Goal: Task Accomplishment & Management: Manage account settings

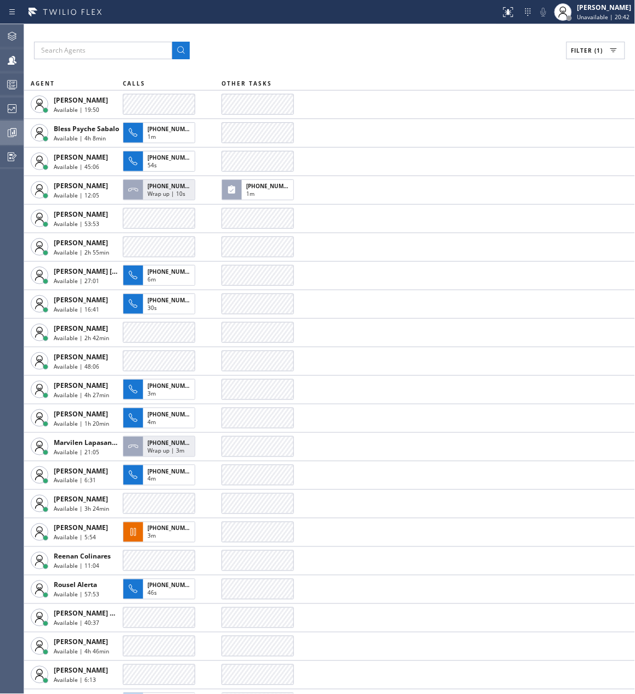
click at [12, 132] on icon at bounding box center [11, 132] width 13 height 13
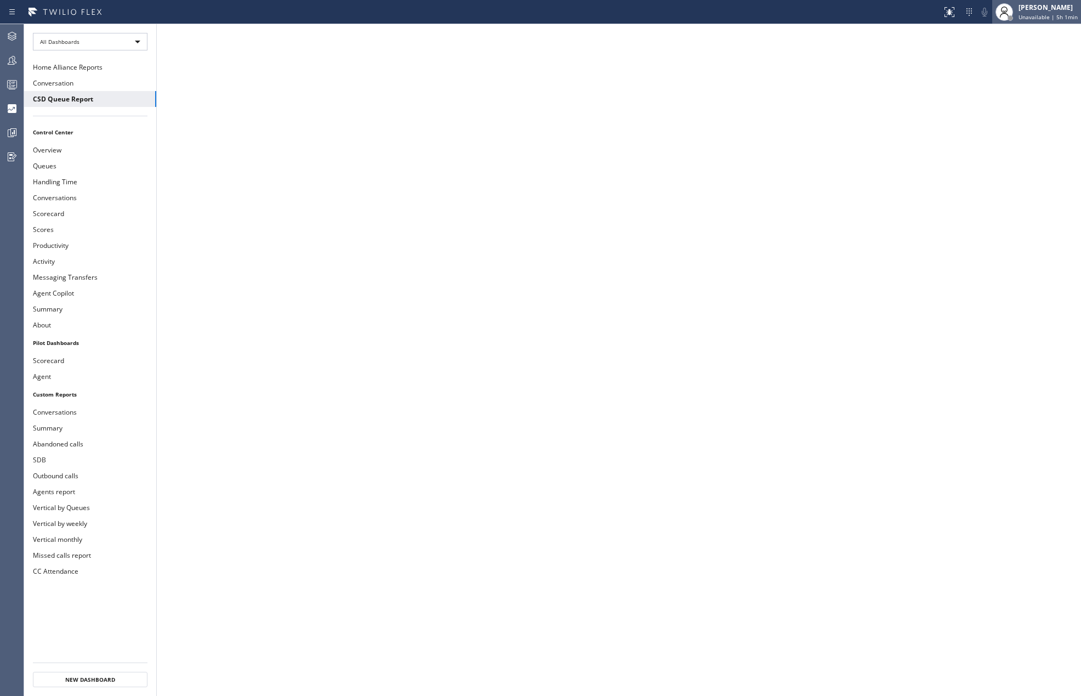
click at [1022, 7] on div "[PERSON_NAME]" at bounding box center [1048, 7] width 59 height 9
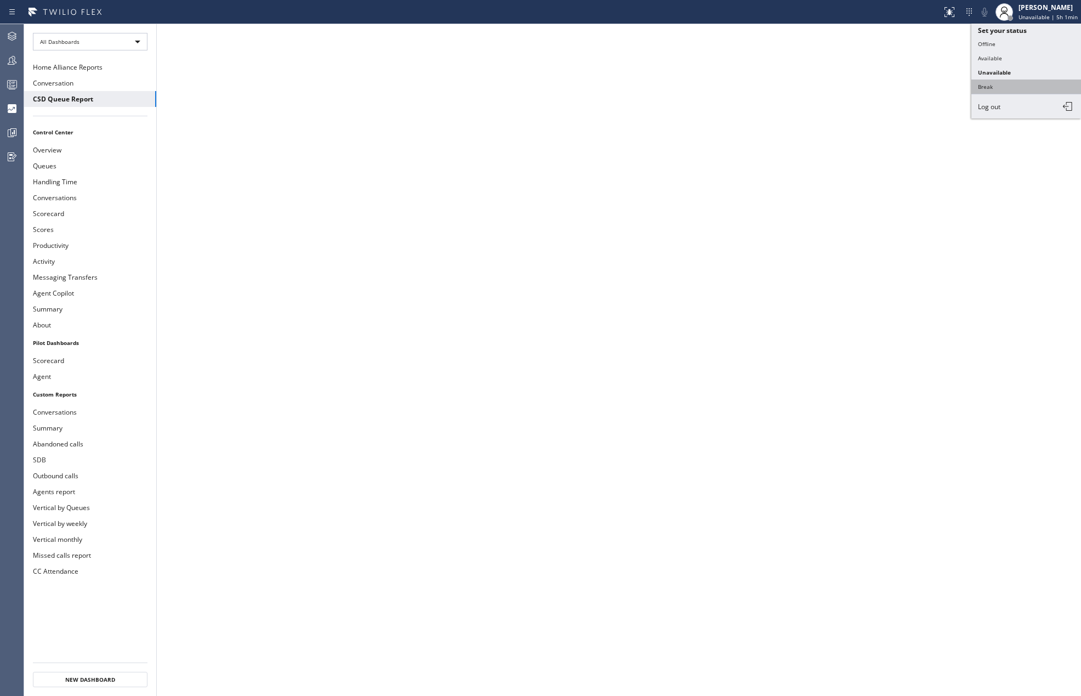
click at [1001, 87] on button "Break" at bounding box center [1026, 86] width 110 height 14
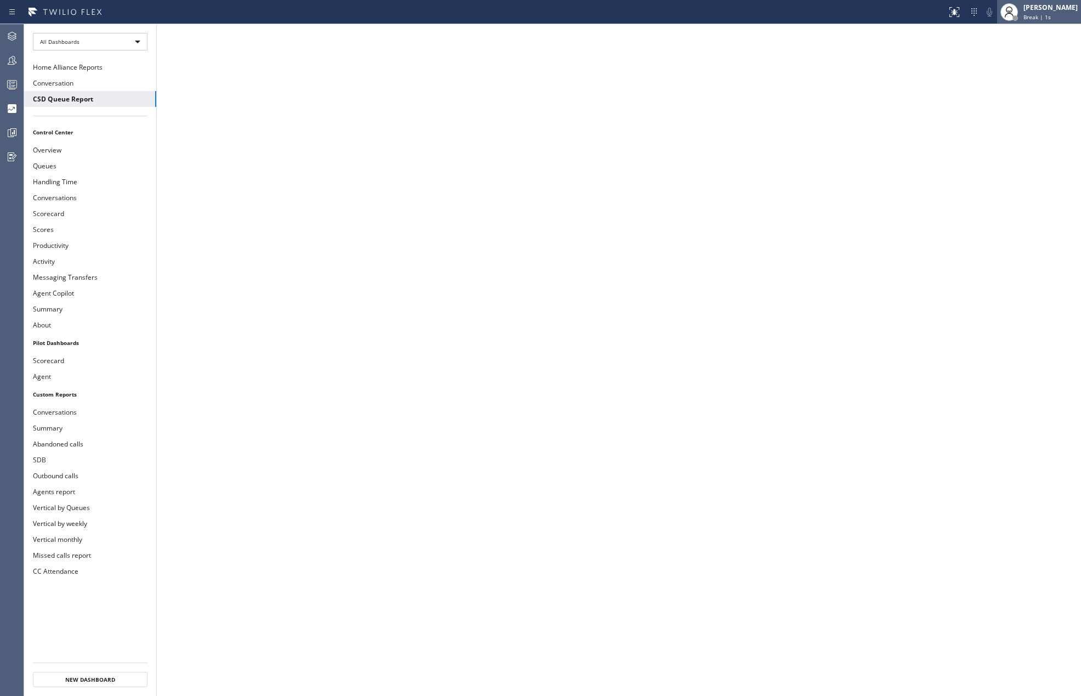
click at [1035, 5] on div "Jovelle Tadle Break | 1s" at bounding box center [1051, 11] width 60 height 19
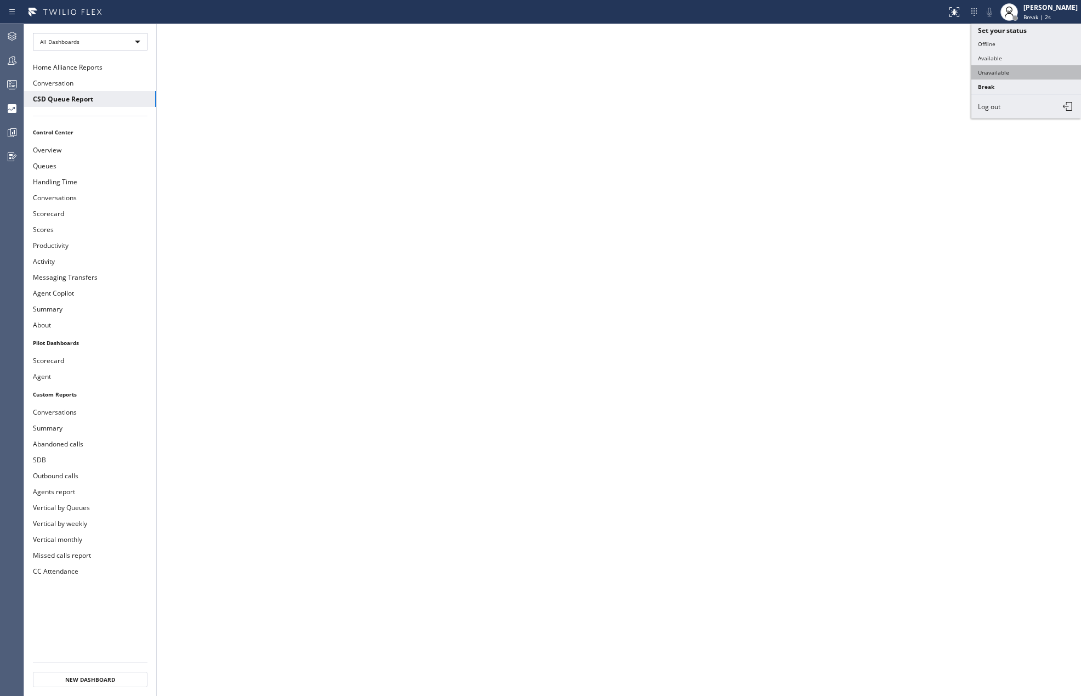
click at [1014, 71] on button "Unavailable" at bounding box center [1026, 72] width 110 height 14
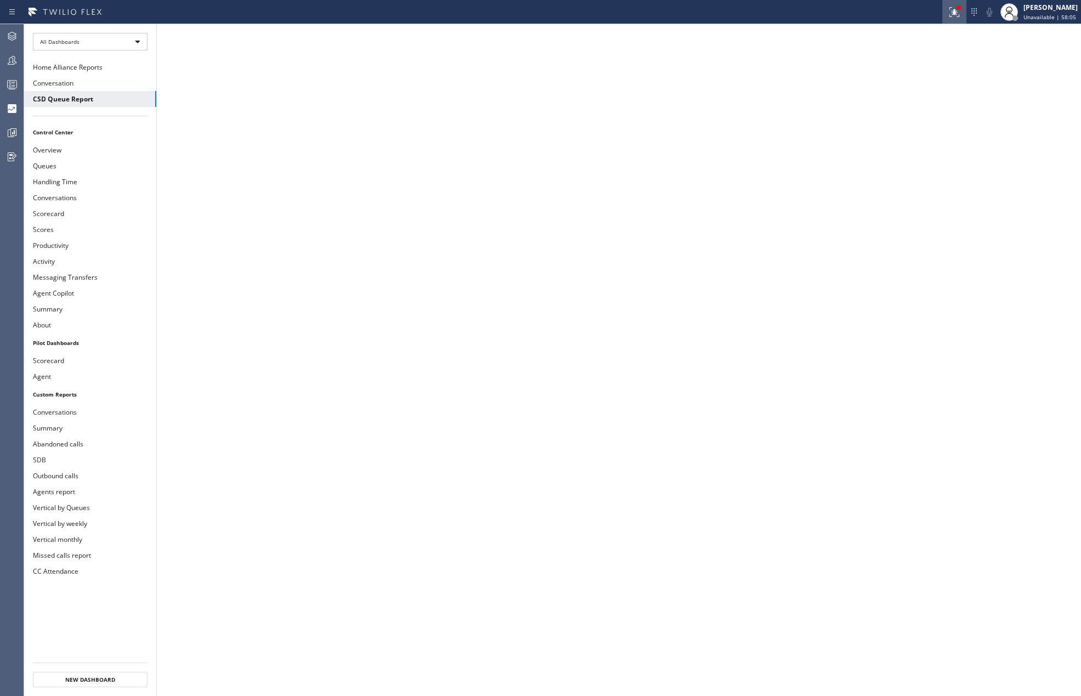
click at [957, 18] on icon at bounding box center [954, 11] width 13 height 13
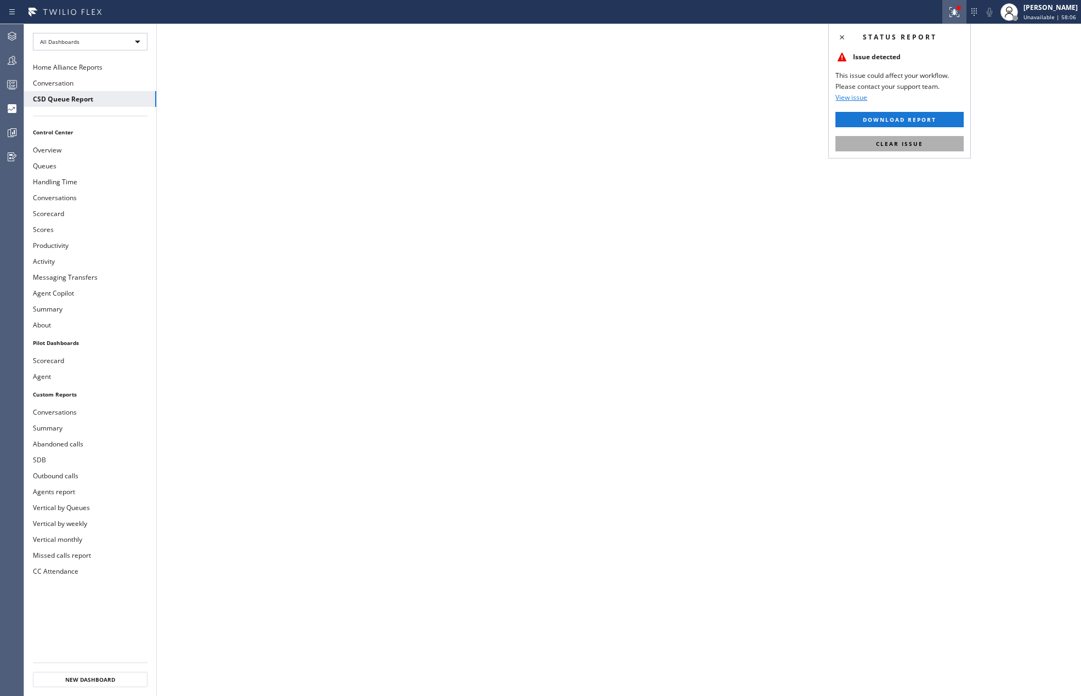
click at [902, 140] on span "Clear issue" at bounding box center [899, 144] width 47 height 8
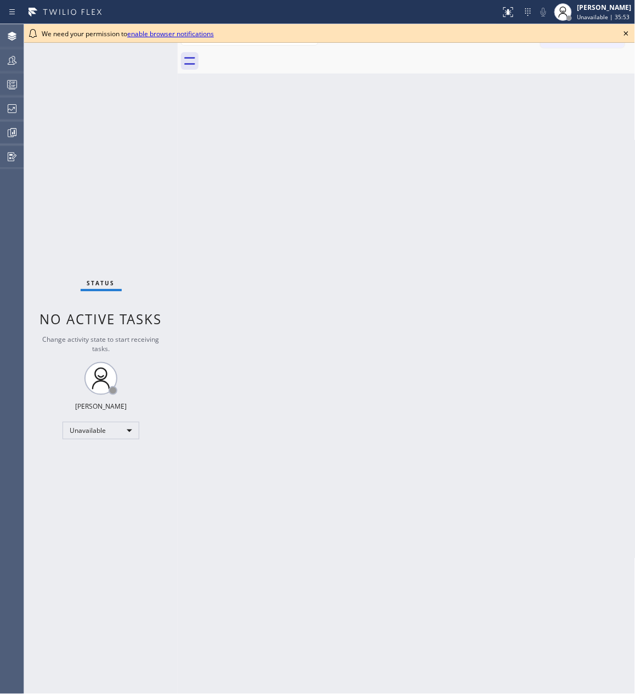
click at [626, 32] on icon at bounding box center [625, 33] width 13 height 13
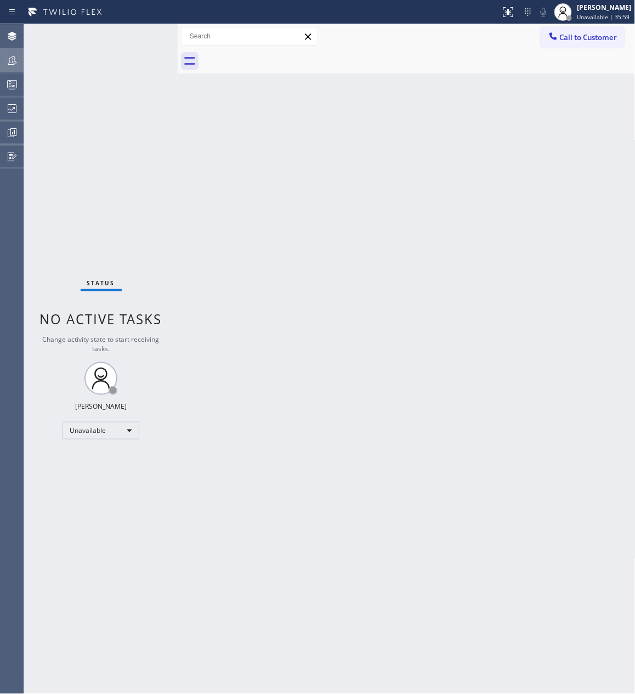
click at [14, 54] on icon at bounding box center [11, 60] width 13 height 13
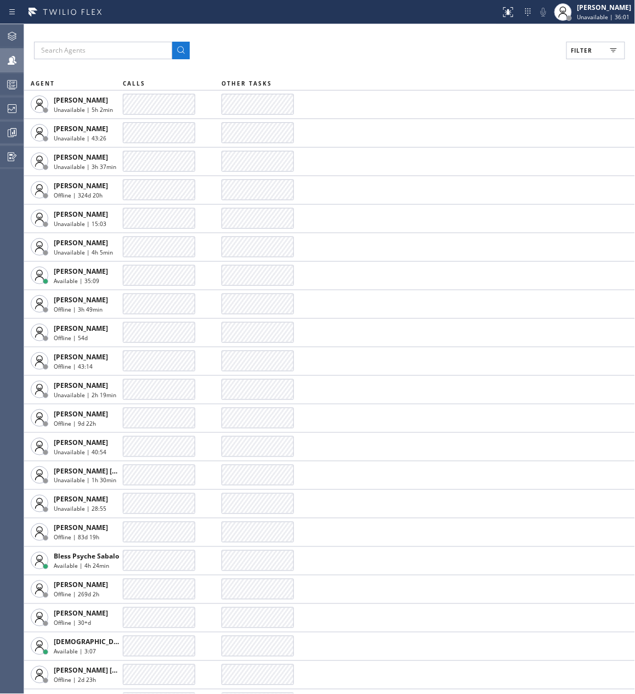
click at [590, 47] on span "Filter" at bounding box center [581, 51] width 21 height 8
click at [471, 163] on input "Break" at bounding box center [475, 164] width 13 height 13
checkbox input "true"
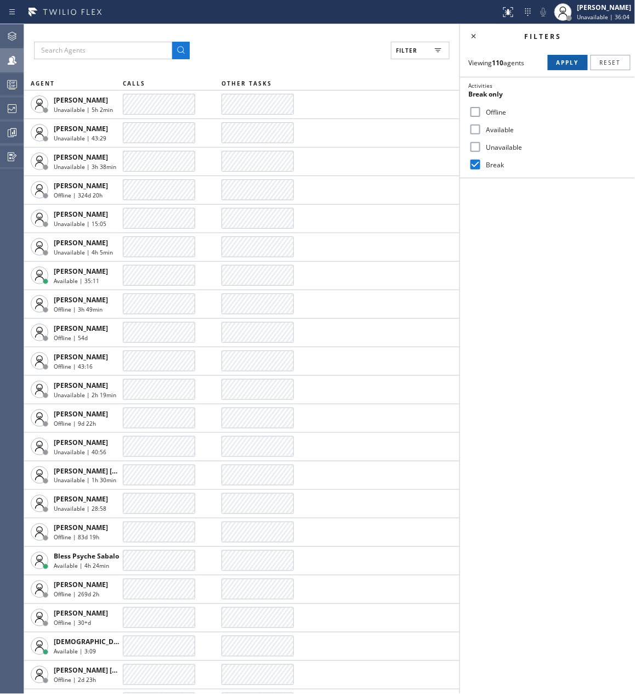
click at [564, 61] on span "Apply" at bounding box center [567, 63] width 22 height 8
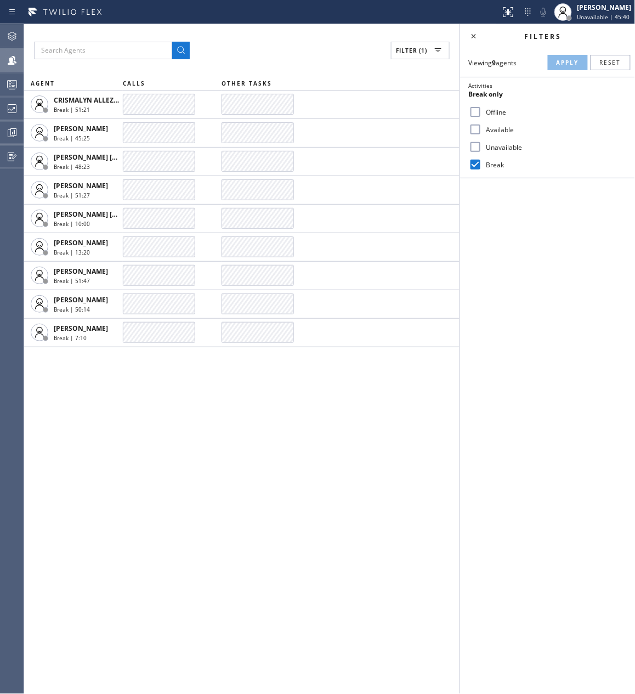
click at [473, 126] on input "Available" at bounding box center [475, 129] width 13 height 13
checkbox input "true"
click at [477, 158] on input "Break" at bounding box center [475, 164] width 13 height 13
checkbox input "false"
click at [559, 62] on span "Apply" at bounding box center [567, 63] width 22 height 8
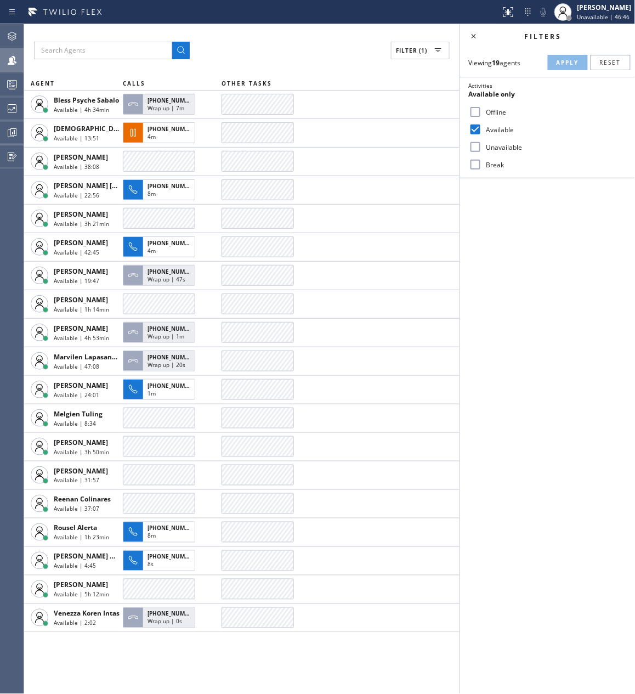
click at [568, 290] on div "Filters Viewing 19 agents Apply Reset Activities Available only Offline Availab…" at bounding box center [547, 358] width 175 height 669
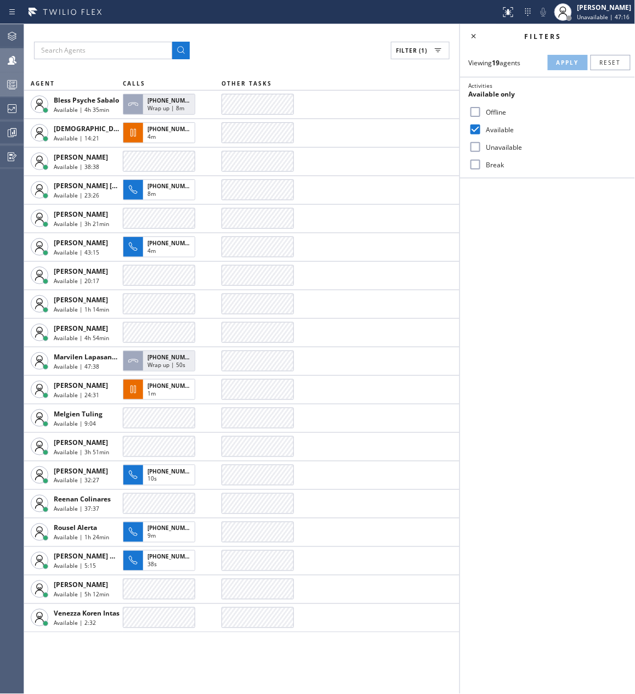
click at [9, 75] on div at bounding box center [12, 84] width 24 height 22
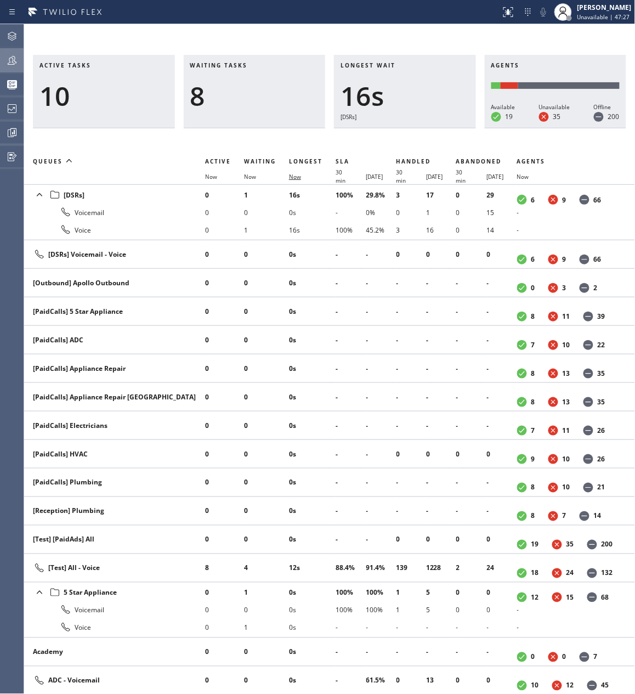
click at [296, 174] on span "Now" at bounding box center [295, 177] width 12 height 8
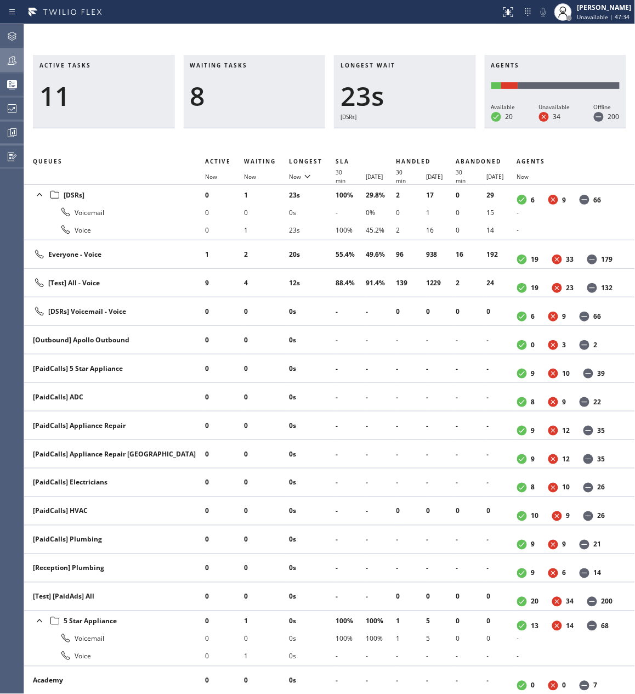
click at [16, 60] on icon at bounding box center [11, 60] width 13 height 13
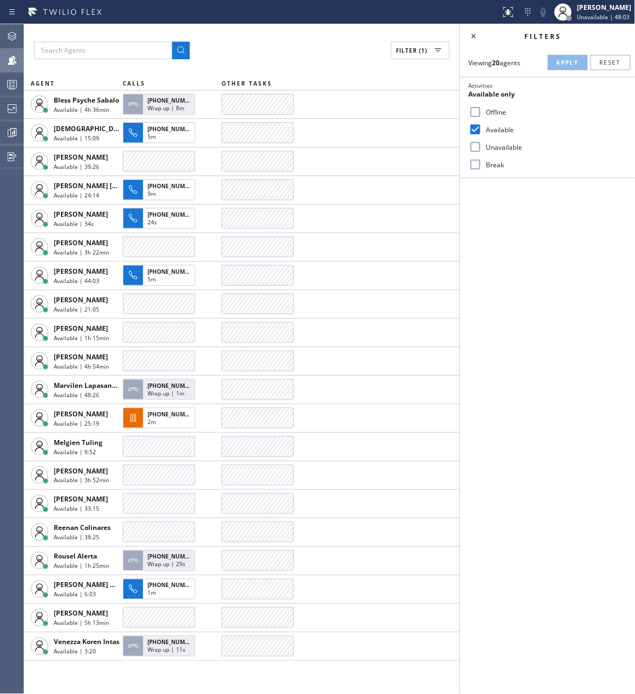
click at [286, 45] on div "Filter (1)" at bounding box center [242, 51] width 416 height 18
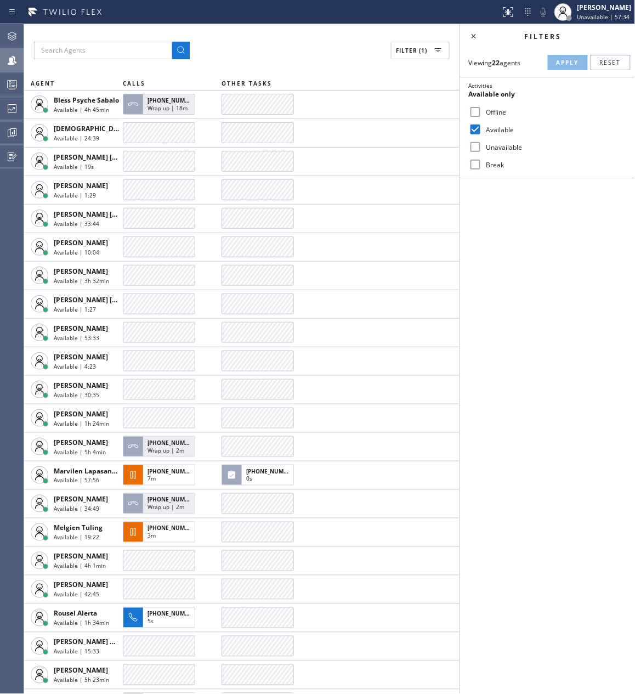
click at [501, 511] on div "Filters Viewing 22 agents Apply Reset Activities Available only Offline Availab…" at bounding box center [547, 358] width 175 height 669
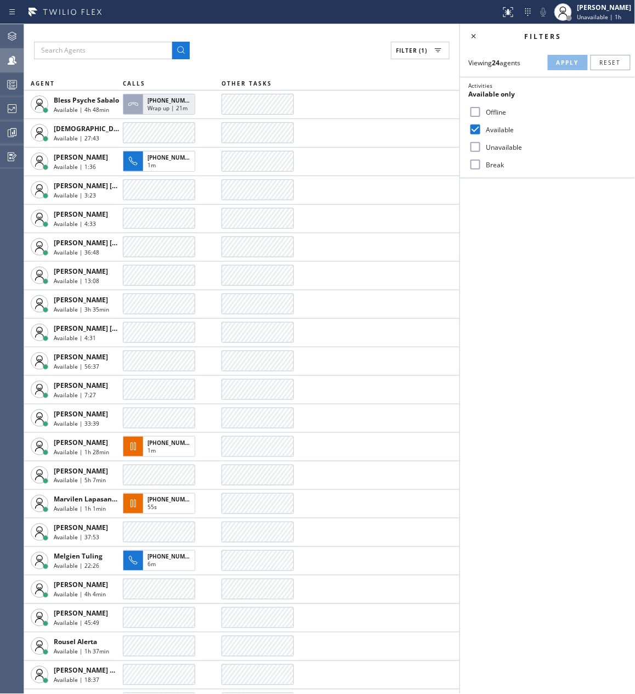
click at [549, 483] on div "Filters Viewing 24 agents Apply Reset Activities Available only Offline Availab…" at bounding box center [547, 358] width 175 height 669
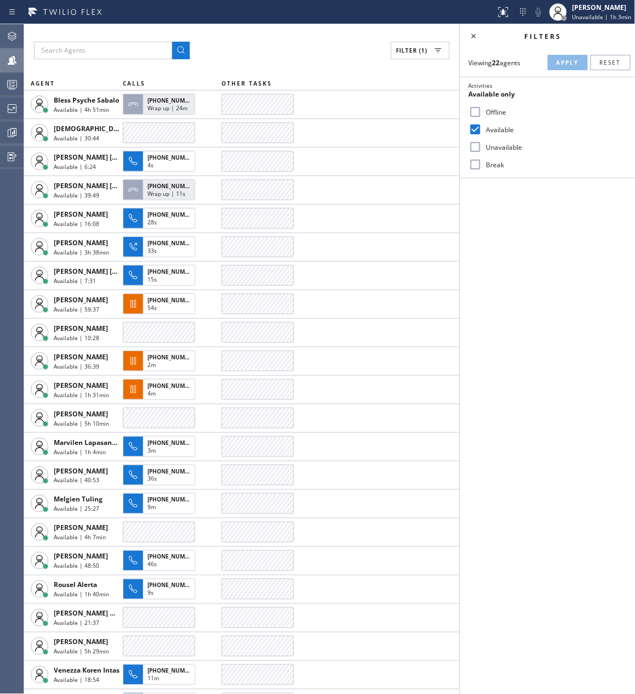
click at [490, 275] on div "Filters Viewing 22 agents Apply Reset Activities Available only Offline Availab…" at bounding box center [547, 358] width 175 height 669
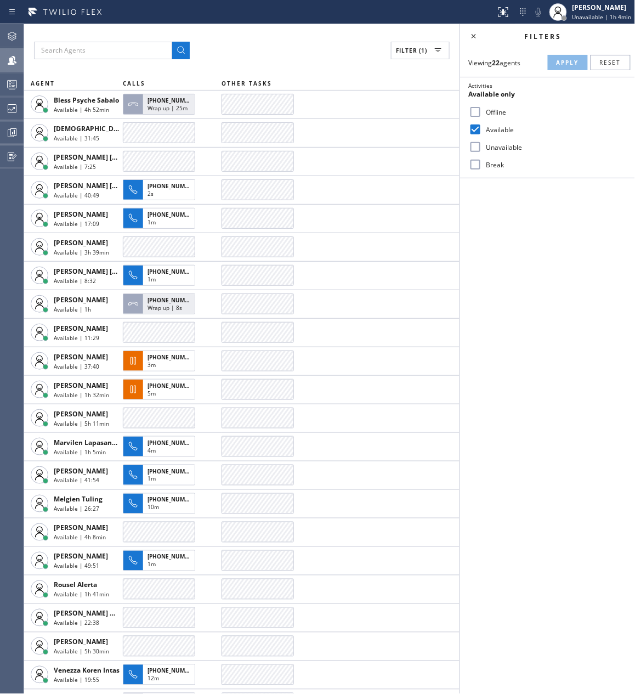
click at [508, 242] on div "Filters Viewing 22 agents Apply Reset Activities Available only Offline Availab…" at bounding box center [547, 358] width 175 height 669
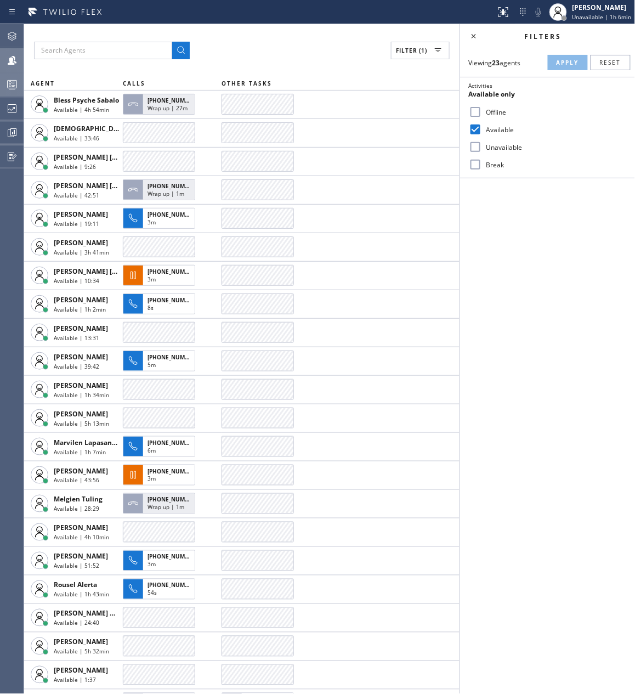
click at [9, 84] on icon at bounding box center [11, 84] width 13 height 13
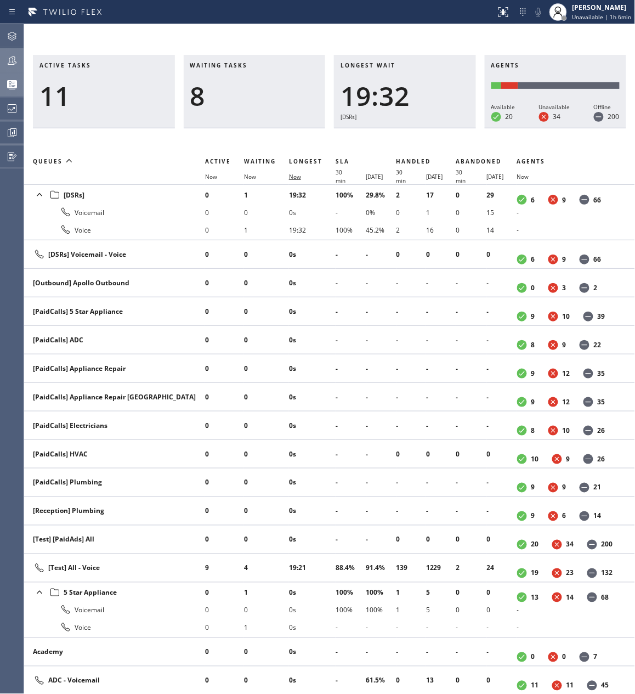
click at [292, 178] on span "Now" at bounding box center [295, 177] width 12 height 8
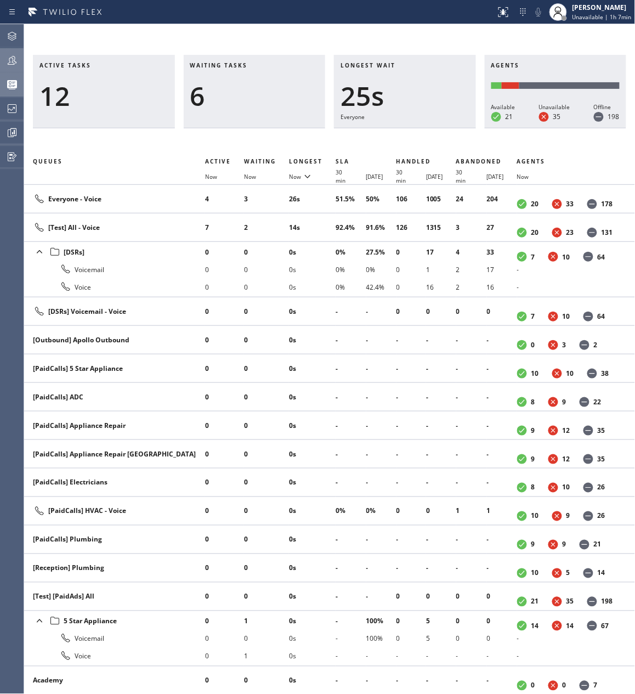
click at [3, 51] on div at bounding box center [12, 60] width 24 height 22
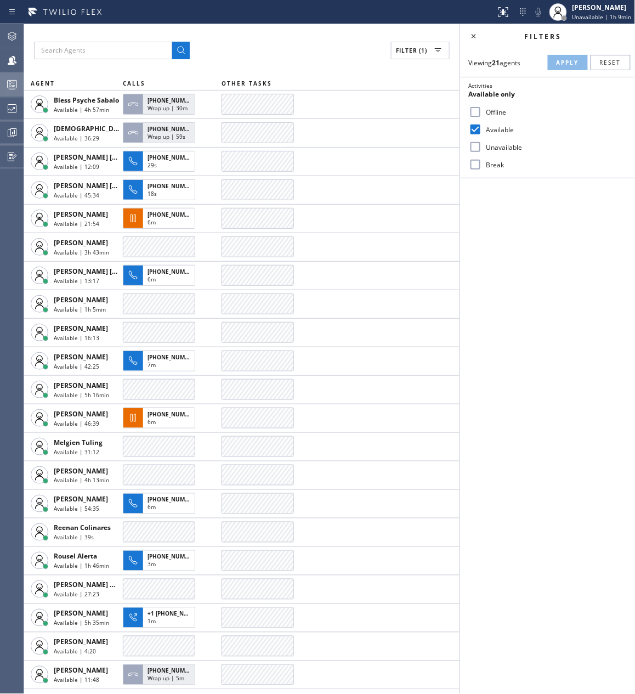
click at [14, 86] on icon at bounding box center [11, 84] width 13 height 13
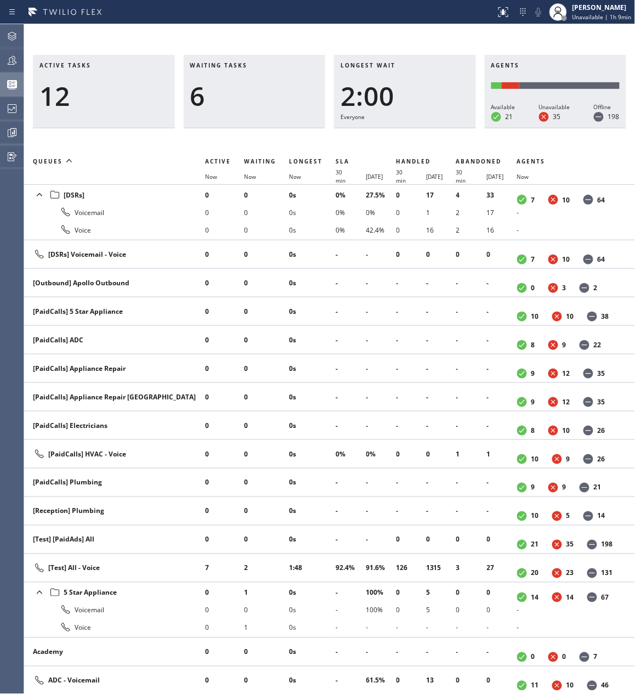
click at [251, 171] on th "Now" at bounding box center [266, 176] width 45 height 17
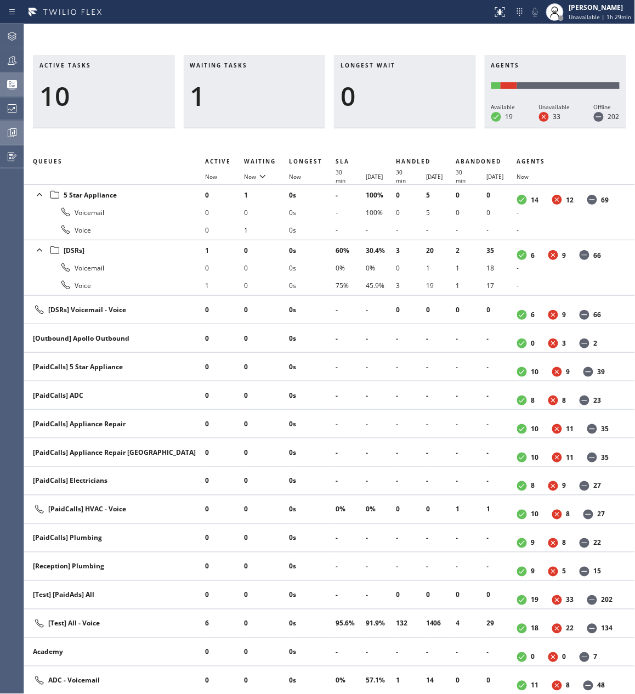
click at [11, 135] on icon at bounding box center [13, 132] width 6 height 8
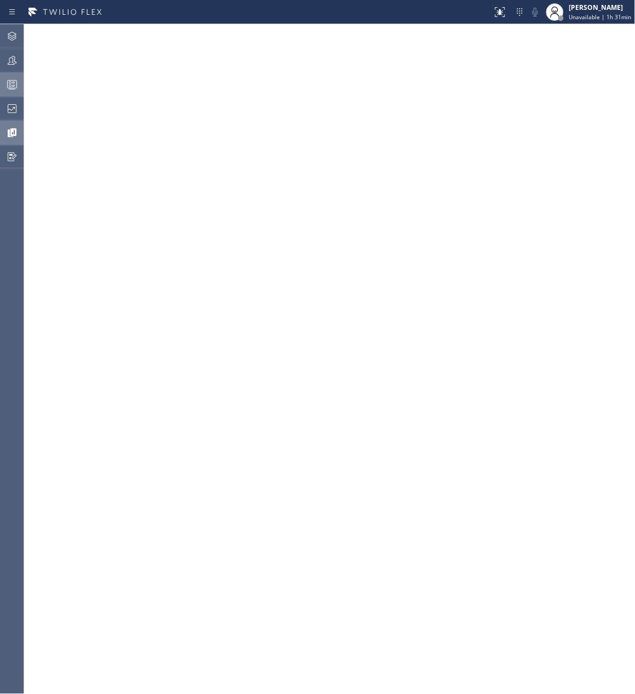
drag, startPoint x: 358, startPoint y: 12, endPoint x: 360, endPoint y: 27, distance: 16.0
click at [358, 12] on div at bounding box center [246, 12] width 484 height 18
